Goal: Task Accomplishment & Management: Use online tool/utility

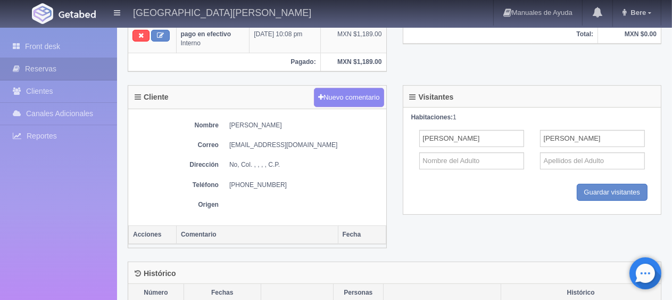
scroll to position [52, 0]
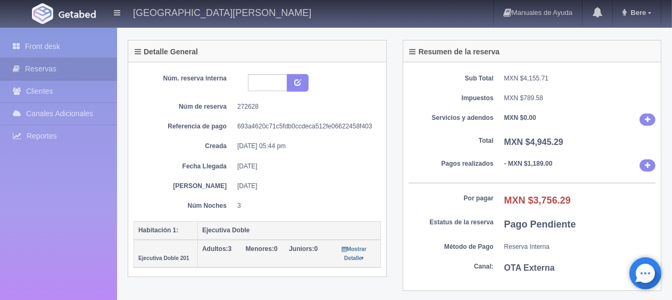
click at [448, 151] on div "Sub Total MXN $4,155.71 Impuestos MXN $789.58 Servicios y adendos MXN $0.00 Tot…" at bounding box center [532, 176] width 258 height 228
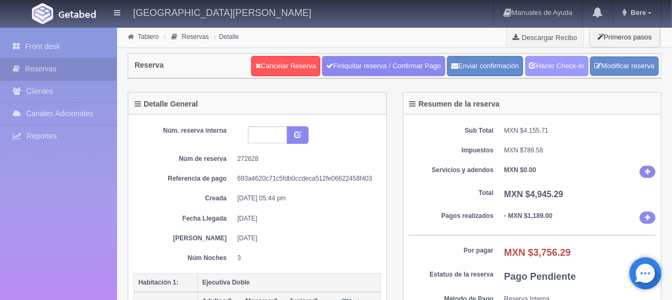
click at [538, 71] on link "Hacer Check-In" at bounding box center [556, 66] width 63 height 20
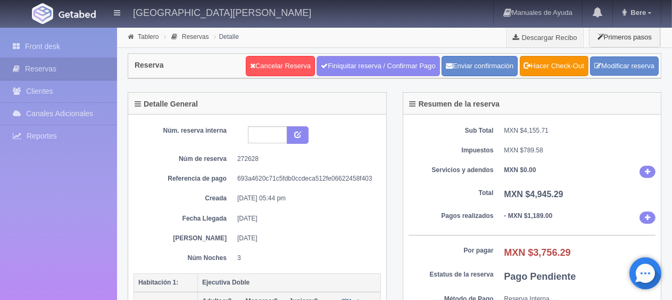
click at [498, 142] on div "Sub Total MXN $4,155.71 Impuestos MXN $789.58 Servicios y adendos MXN $0.00 Tot…" at bounding box center [532, 228] width 258 height 228
click at [61, 46] on link "Front desk" at bounding box center [58, 47] width 117 height 22
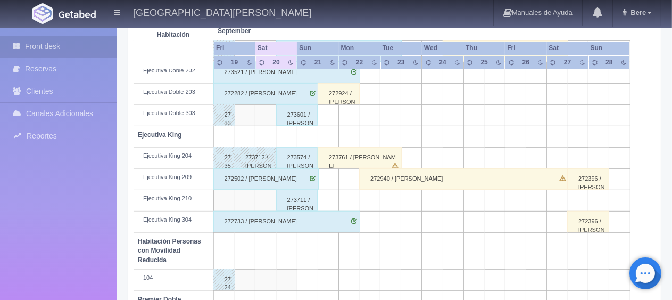
scroll to position [301, 0]
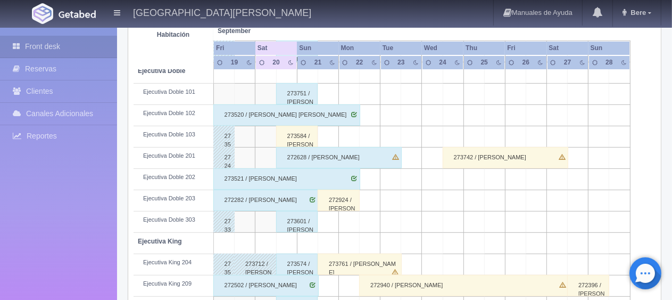
click at [304, 136] on div "273584 / [PERSON_NAME]" at bounding box center [297, 136] width 42 height 21
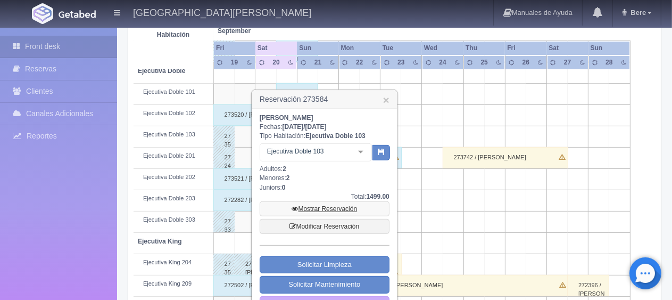
click at [345, 207] on link "Mostrar Reservación" at bounding box center [325, 208] width 130 height 15
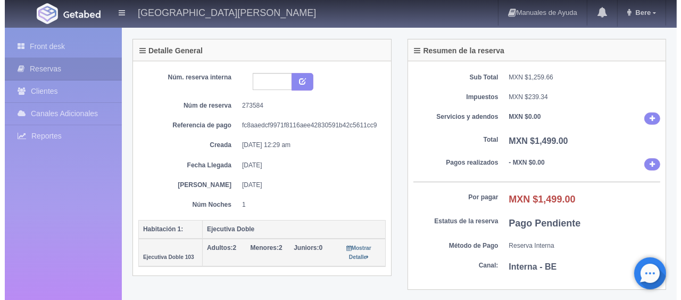
scroll to position [213, 0]
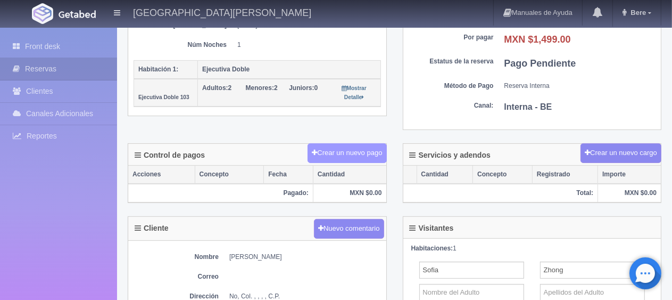
click at [362, 157] on button "Crear un nuevo pago" at bounding box center [347, 153] width 79 height 20
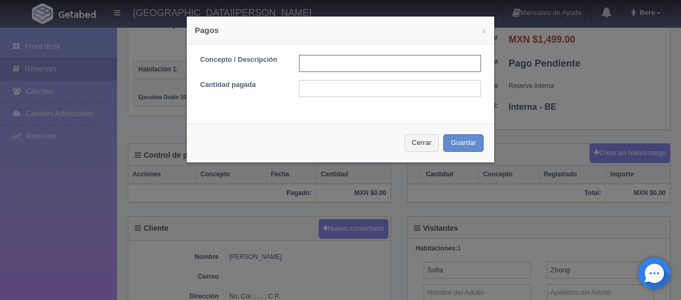
click at [329, 61] on input "text" at bounding box center [390, 63] width 182 height 17
type input "Total Tarjeta"
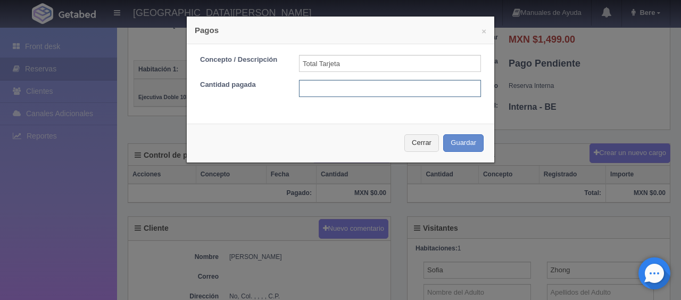
click at [395, 81] on input "text" at bounding box center [390, 88] width 182 height 17
type input "1499"
click at [466, 151] on div "Cerrar Guardar" at bounding box center [341, 142] width 308 height 39
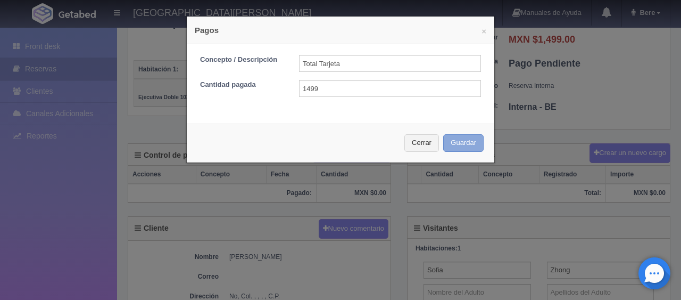
click at [466, 147] on button "Guardar" at bounding box center [463, 143] width 40 height 18
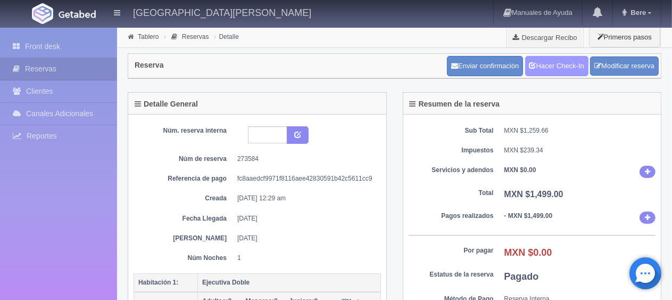
click at [540, 71] on link "Hacer Check-In" at bounding box center [556, 66] width 63 height 20
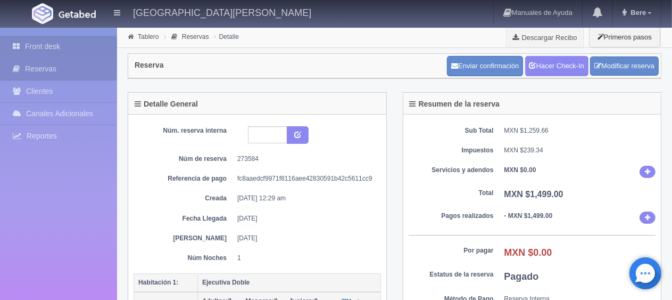
click at [71, 39] on link "Front desk" at bounding box center [58, 47] width 117 height 22
